Goal: Task Accomplishment & Management: Complete application form

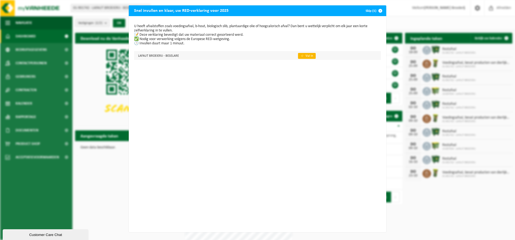
click at [298, 57] on link "👉 Vul in" at bounding box center [307, 56] width 18 height 6
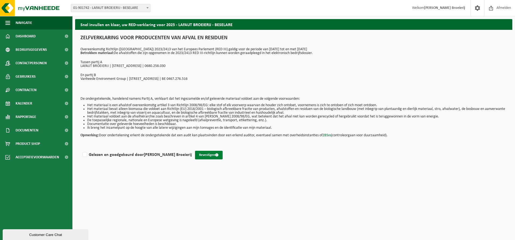
click at [201, 155] on button "Bevestigen" at bounding box center [209, 155] width 28 height 9
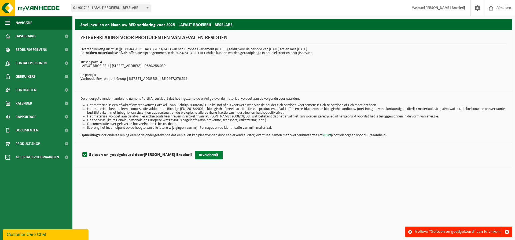
click at [203, 156] on button "Bevestigen" at bounding box center [209, 155] width 28 height 9
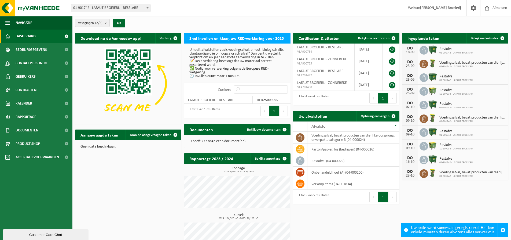
click at [227, 37] on h2 "Snel invullen en klaar, uw RED-verklaring voor 2025" at bounding box center [236, 38] width 105 height 10
click at [242, 35] on h2 "Snel invullen en klaar, uw RED-verklaring voor 2025" at bounding box center [236, 38] width 105 height 10
click at [241, 87] on div "Zoeken:" at bounding box center [252, 89] width 75 height 13
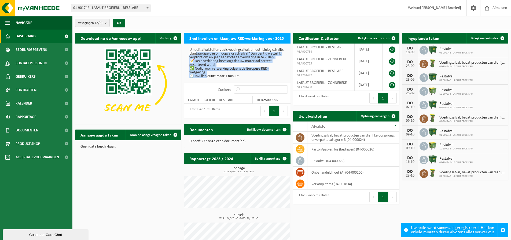
drag, startPoint x: 203, startPoint y: 55, endPoint x: 208, endPoint y: 81, distance: 26.3
click at [208, 78] on p "U heeft afvalstoffen zoals voedingsafval, b-hout, biologisch slib, plantaardige…" at bounding box center [237, 63] width 96 height 30
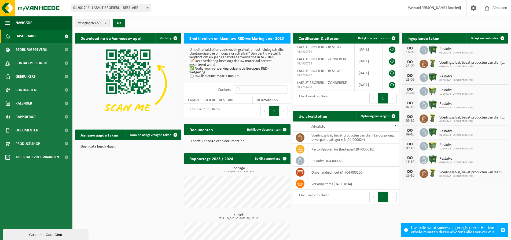
click at [211, 52] on p "U heeft afvalstoffen zoals voedingsafval, b-hout, biologisch slib, plantaardige…" at bounding box center [237, 63] width 96 height 30
